Goal: Check status: Check status

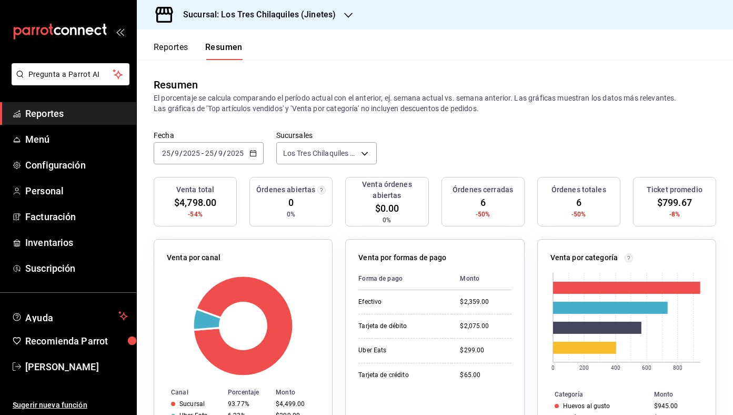
click at [157, 48] on button "Reportes" at bounding box center [171, 51] width 35 height 18
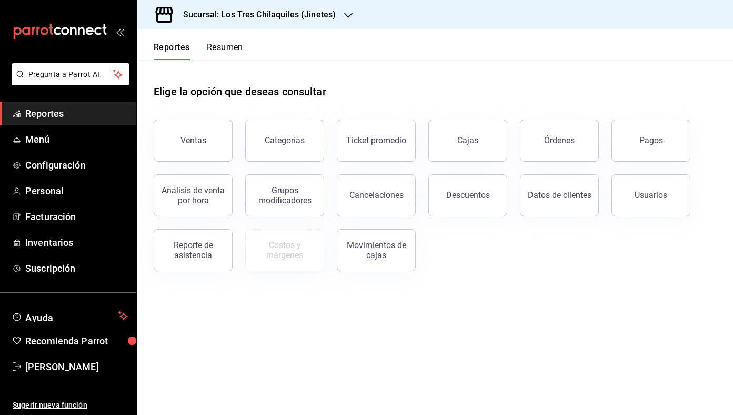
click at [214, 42] on button "Resumen" at bounding box center [225, 51] width 36 height 18
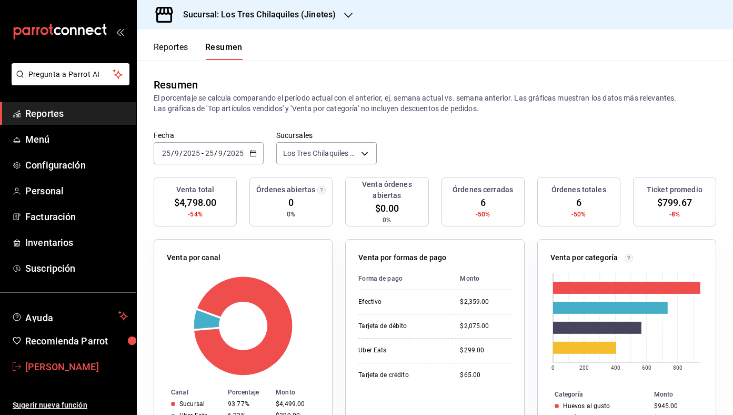
click at [95, 360] on span "[PERSON_NAME]" at bounding box center [76, 367] width 103 height 14
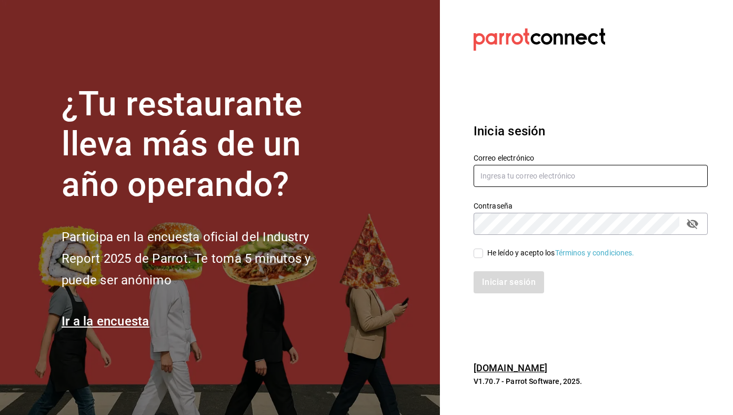
click at [559, 170] on input "text" at bounding box center [591, 176] width 234 height 22
type input "[EMAIL_ADDRESS][DOMAIN_NAME]"
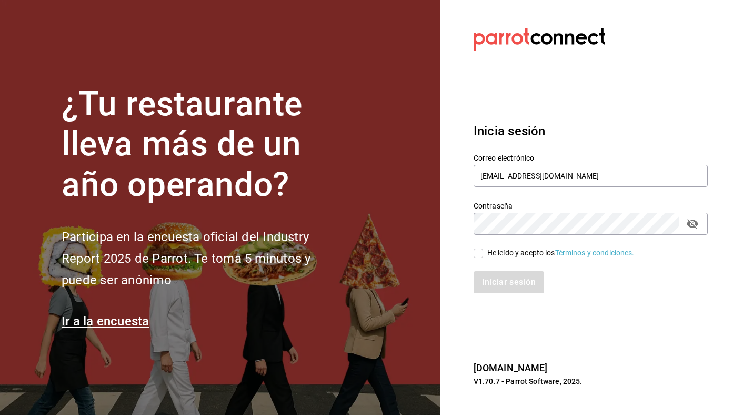
click at [547, 251] on div "He leído y acepto los Términos y condiciones." at bounding box center [561, 252] width 147 height 11
click at [483, 251] on input "He leído y acepto los Términos y condiciones." at bounding box center [478, 253] width 9 height 9
checkbox input "true"
click at [520, 280] on button "Iniciar sesión" at bounding box center [510, 282] width 72 height 22
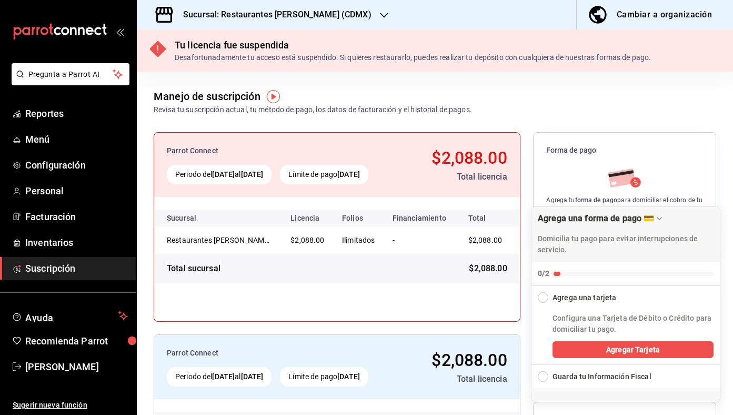
click at [255, 14] on h3 "Sucursal: Restaurantes [PERSON_NAME] (CDMX)" at bounding box center [273, 14] width 197 height 13
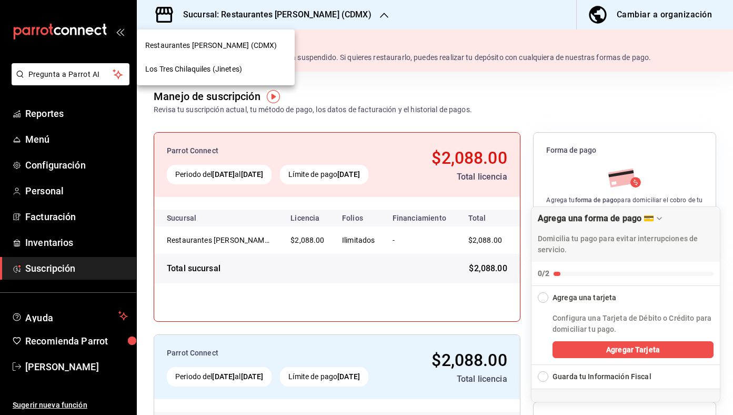
click at [225, 69] on span "Los Tres Chilaquiles (Jinetes)" at bounding box center [193, 69] width 97 height 11
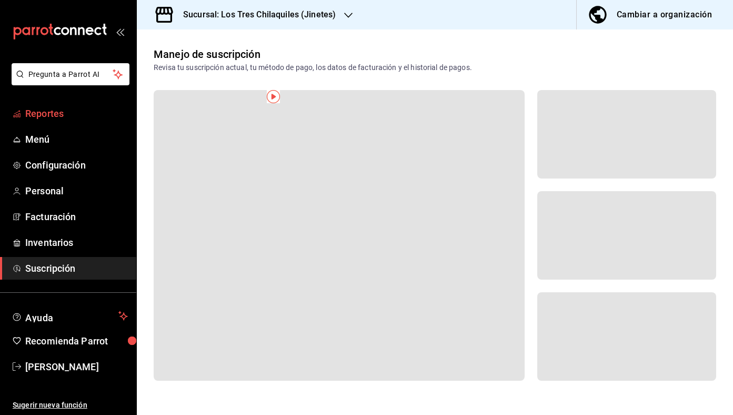
click at [61, 107] on span "Reportes" at bounding box center [76, 113] width 103 height 14
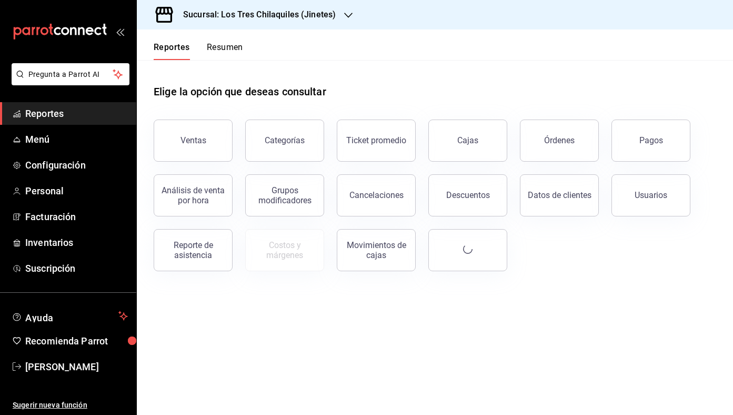
click at [213, 52] on button "Resumen" at bounding box center [225, 51] width 36 height 18
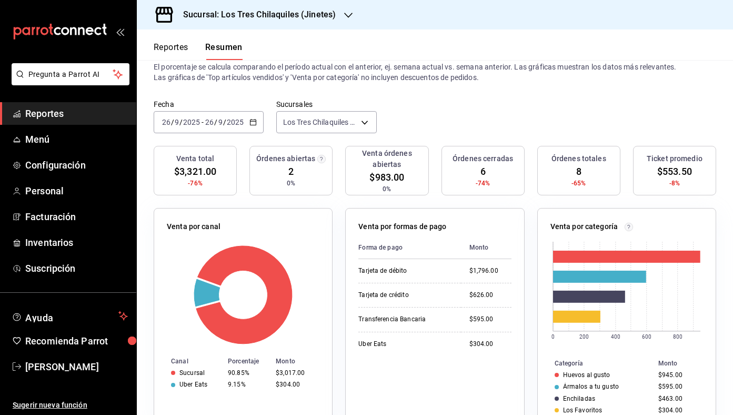
scroll to position [34, 0]
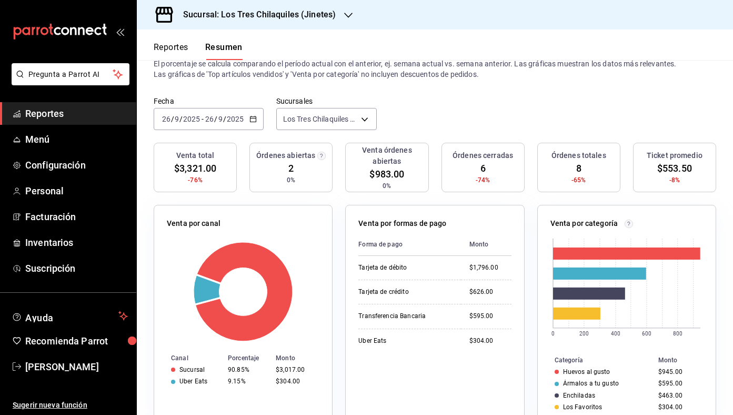
click at [176, 50] on button "Reportes" at bounding box center [171, 51] width 35 height 18
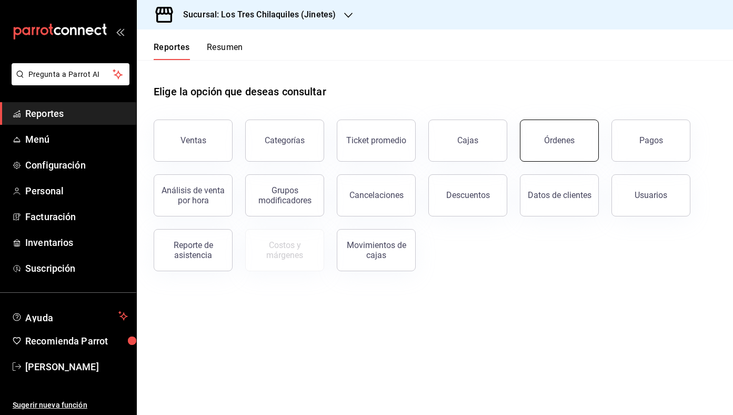
click at [563, 149] on button "Órdenes" at bounding box center [559, 141] width 79 height 42
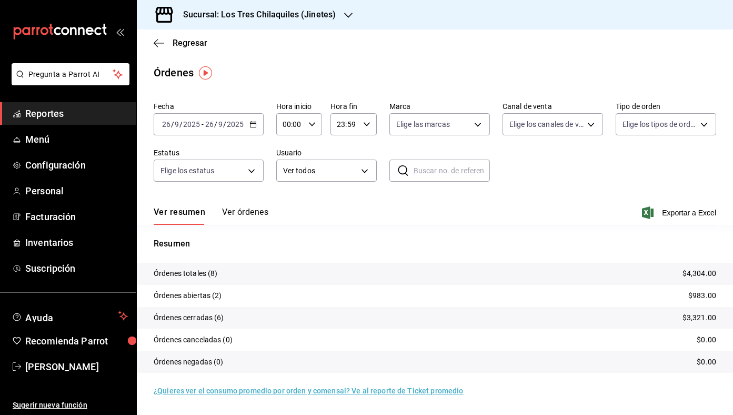
click at [250, 212] on button "Ver órdenes" at bounding box center [245, 216] width 46 height 18
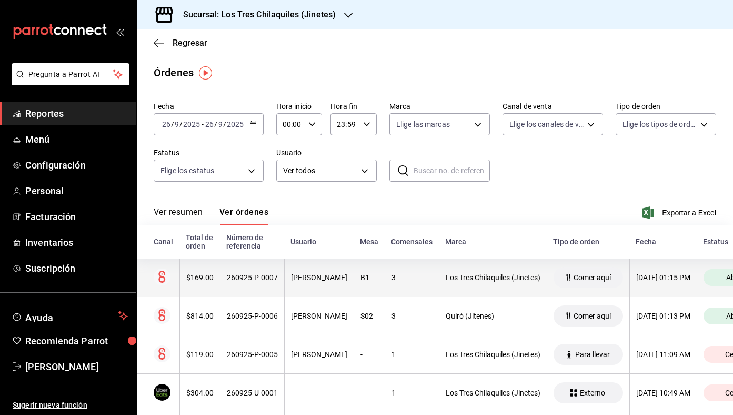
click at [385, 279] on th "B1" at bounding box center [369, 278] width 31 height 38
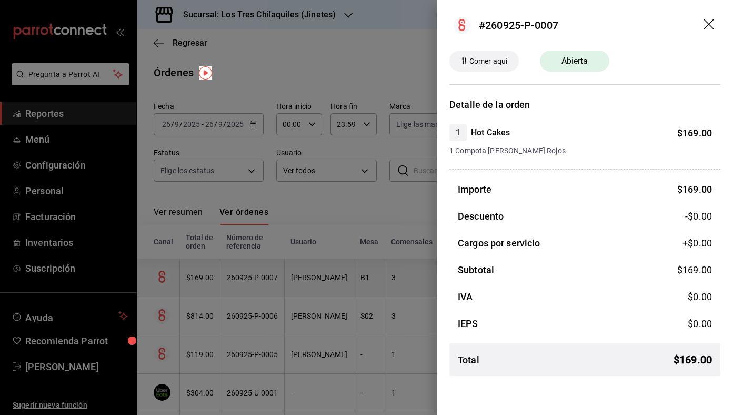
click at [390, 279] on div at bounding box center [366, 207] width 733 height 415
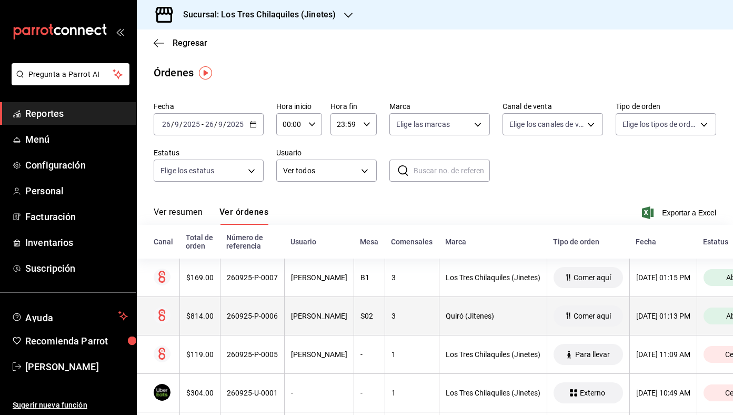
click at [364, 307] on th "S02" at bounding box center [369, 316] width 31 height 38
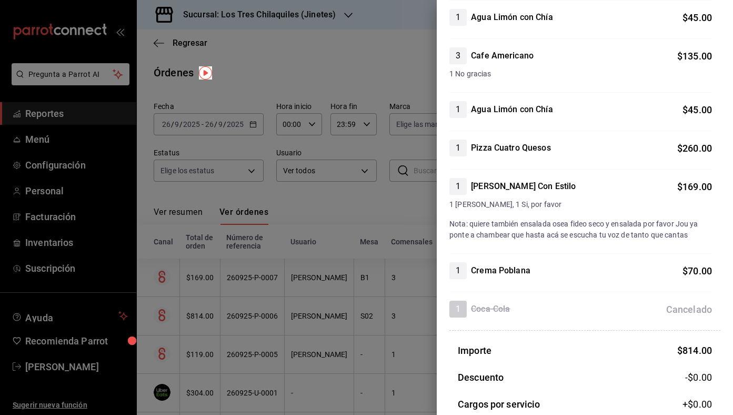
scroll to position [193, 0]
click at [382, 194] on div at bounding box center [366, 207] width 733 height 415
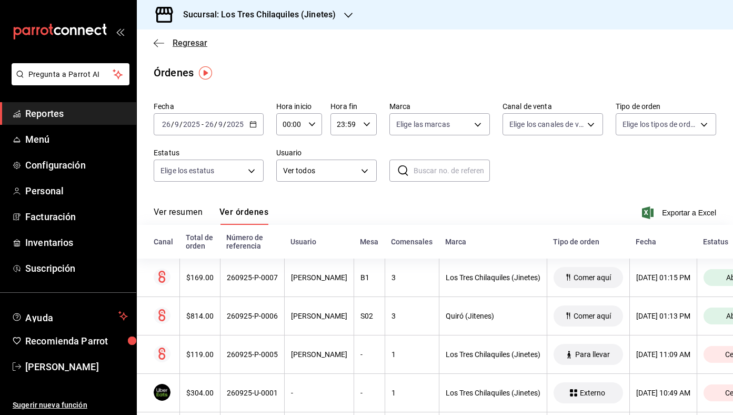
click at [193, 42] on span "Regresar" at bounding box center [190, 43] width 35 height 10
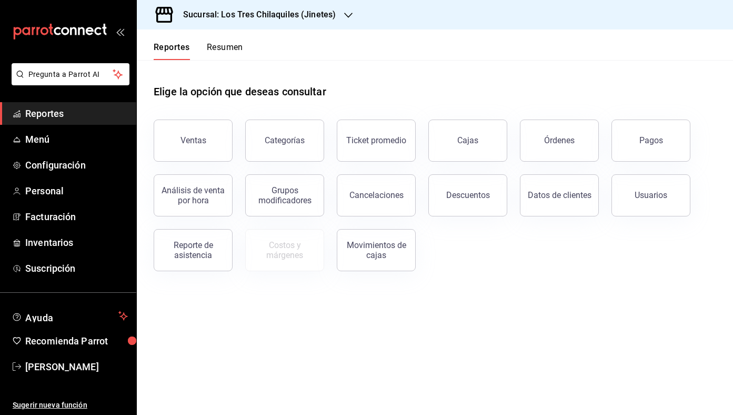
click at [215, 47] on button "Resumen" at bounding box center [225, 51] width 36 height 18
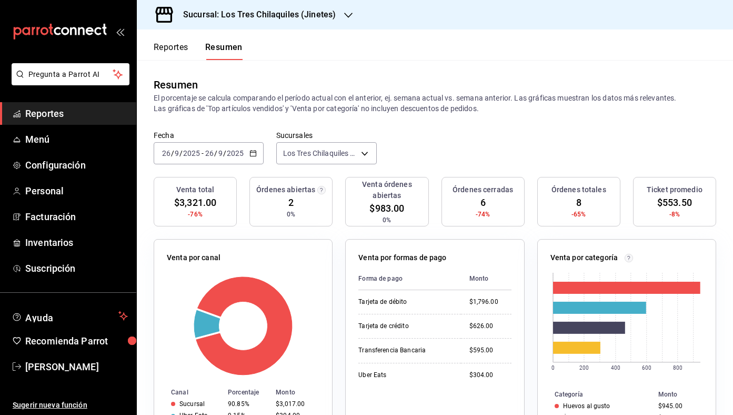
click at [174, 51] on button "Reportes" at bounding box center [171, 51] width 35 height 18
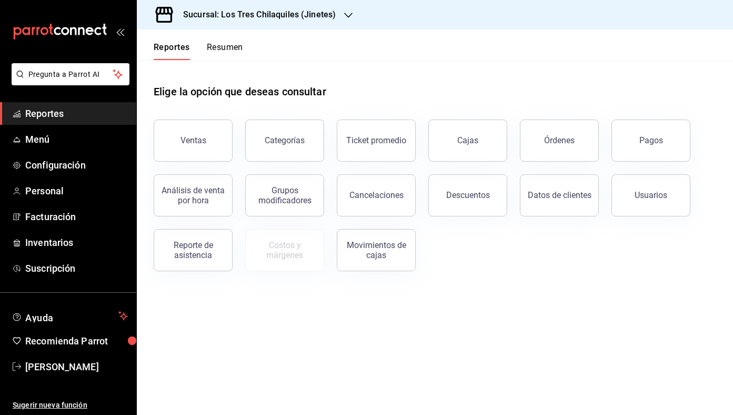
click at [212, 52] on button "Resumen" at bounding box center [225, 51] width 36 height 18
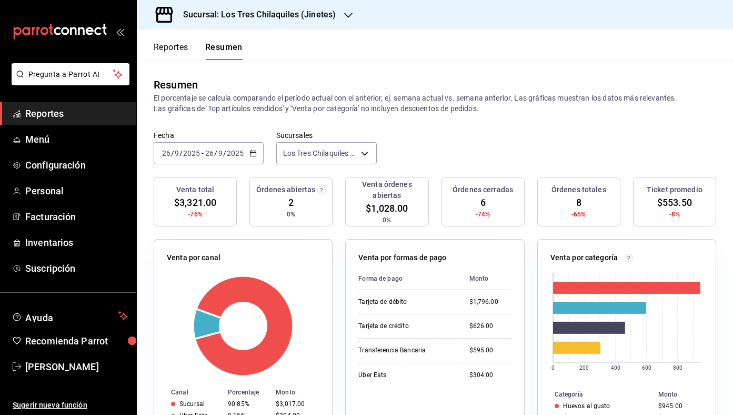
click at [177, 54] on button "Reportes" at bounding box center [171, 51] width 35 height 18
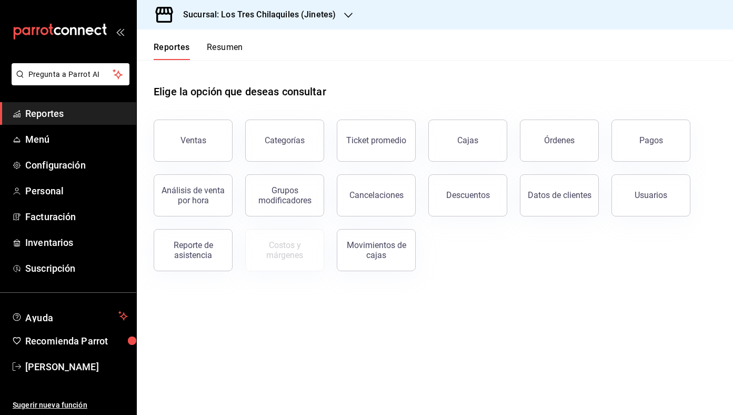
click at [228, 59] on button "Resumen" at bounding box center [225, 51] width 36 height 18
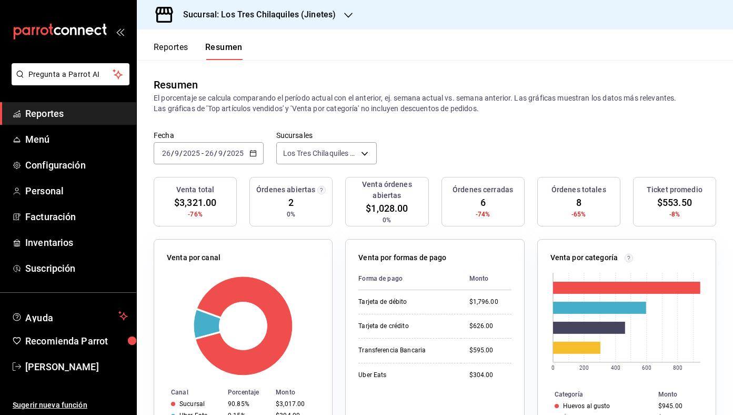
click at [170, 48] on button "Reportes" at bounding box center [171, 51] width 35 height 18
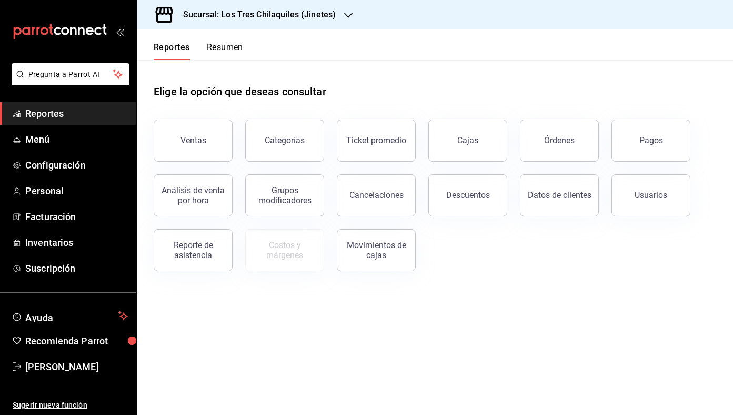
click at [603, 151] on div "Pagos" at bounding box center [645, 134] width 92 height 55
click at [585, 144] on button "Órdenes" at bounding box center [559, 141] width 79 height 42
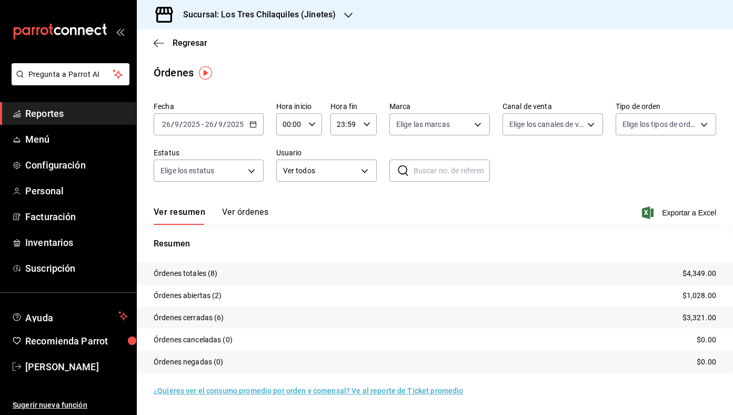
click at [231, 214] on button "Ver órdenes" at bounding box center [245, 216] width 46 height 18
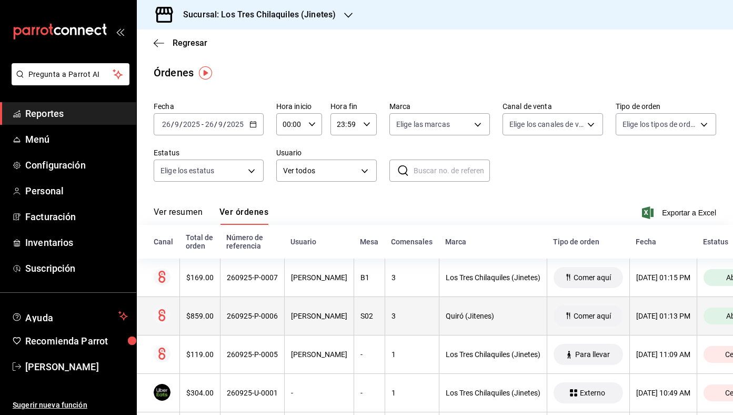
click at [362, 319] on th "S02" at bounding box center [369, 316] width 31 height 38
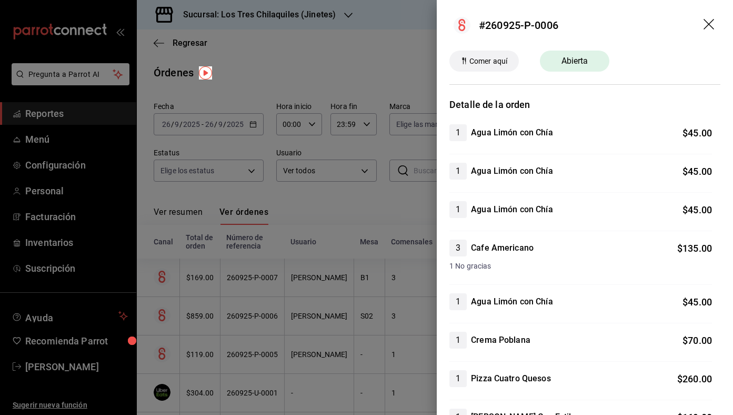
click at [347, 80] on div at bounding box center [366, 207] width 733 height 415
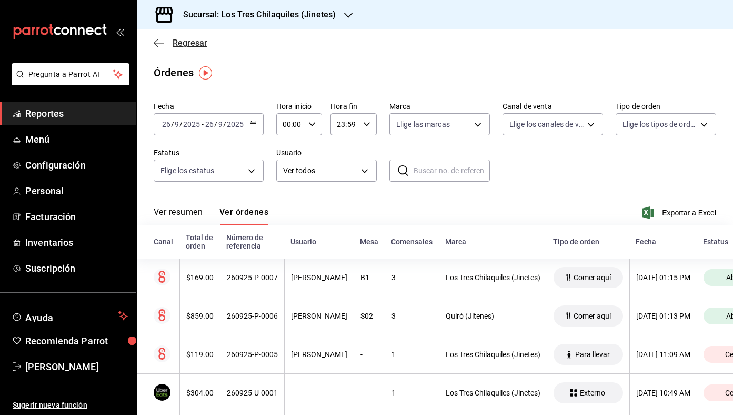
click at [206, 47] on span "Regresar" at bounding box center [190, 43] width 35 height 10
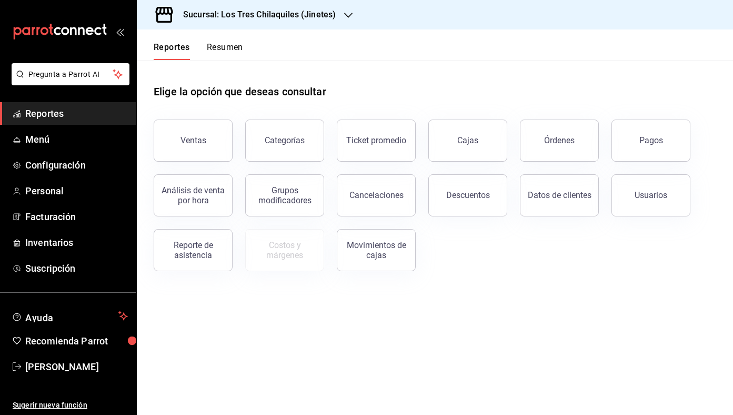
click at [219, 48] on button "Resumen" at bounding box center [225, 51] width 36 height 18
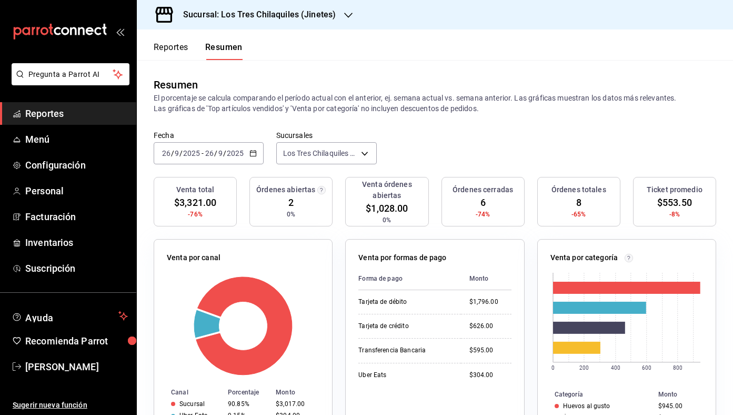
click at [253, 151] on \(Stroke\) "button" at bounding box center [253, 154] width 6 height 6
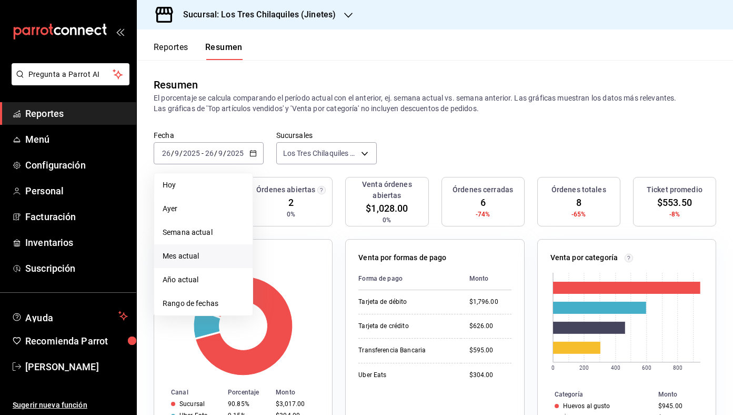
click at [231, 251] on span "Mes actual" at bounding box center [204, 256] width 82 height 11
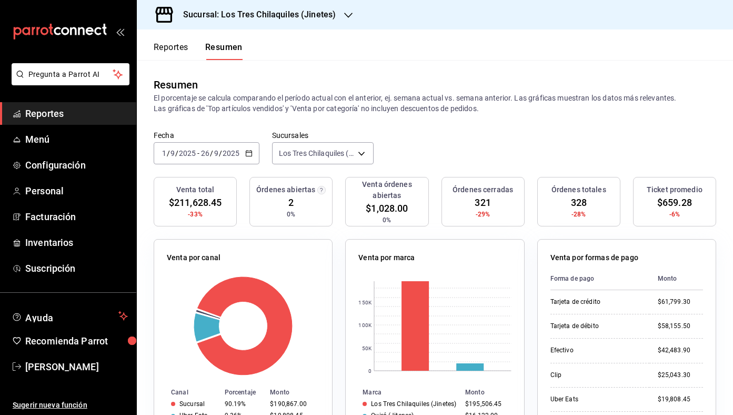
click at [163, 51] on button "Reportes" at bounding box center [171, 51] width 35 height 18
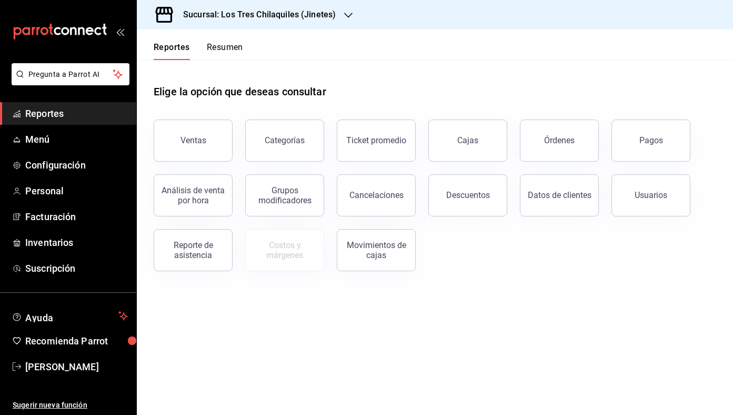
click at [219, 56] on button "Resumen" at bounding box center [225, 51] width 36 height 18
